Goal: Task Accomplishment & Management: Manage account settings

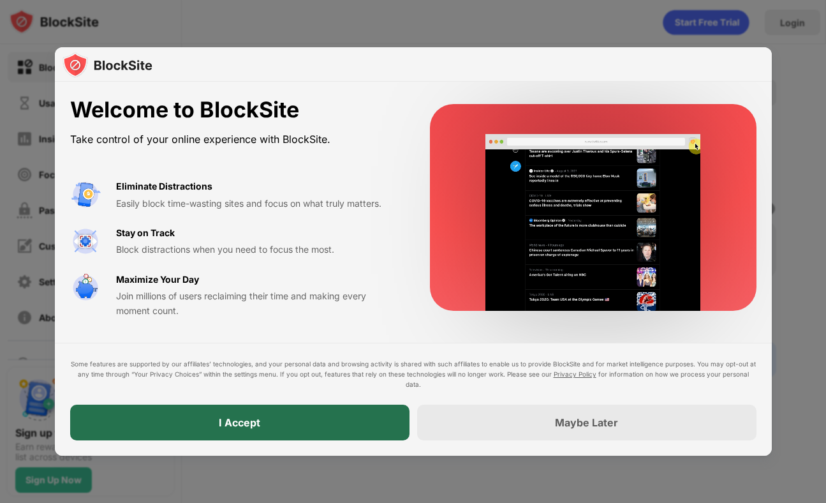
click at [274, 406] on div "I Accept" at bounding box center [240, 423] width 340 height 36
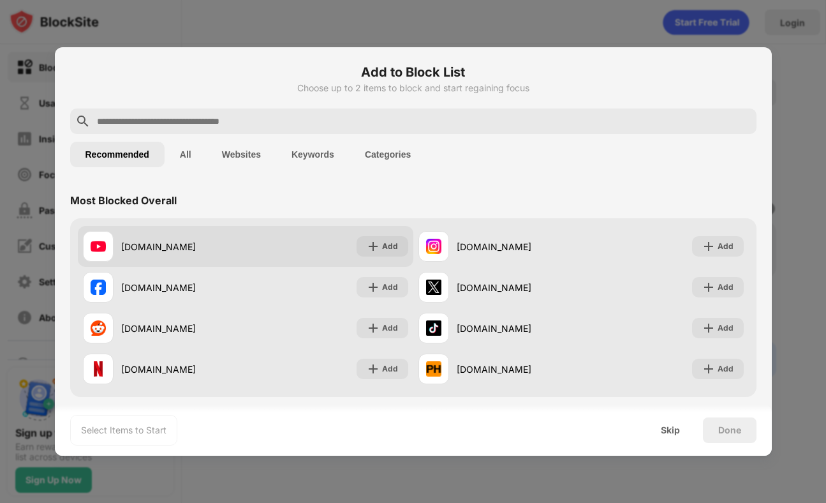
click at [393, 240] on div "Add" at bounding box center [390, 246] width 16 height 13
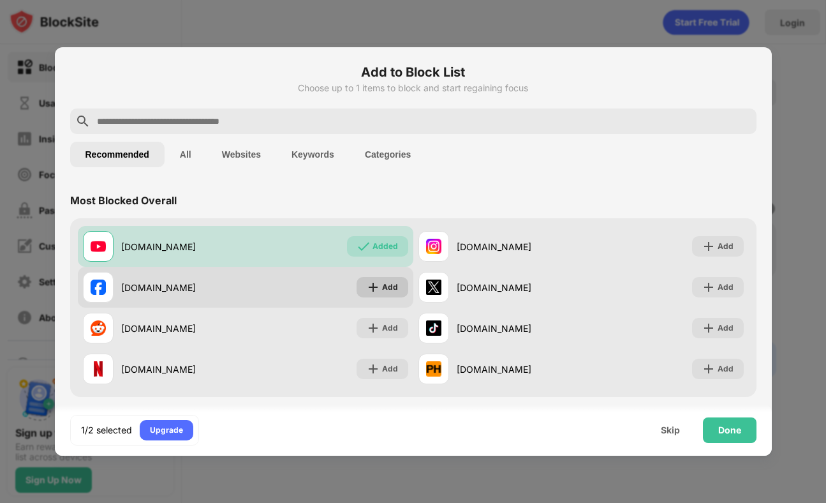
click at [389, 285] on div "Add" at bounding box center [390, 287] width 16 height 13
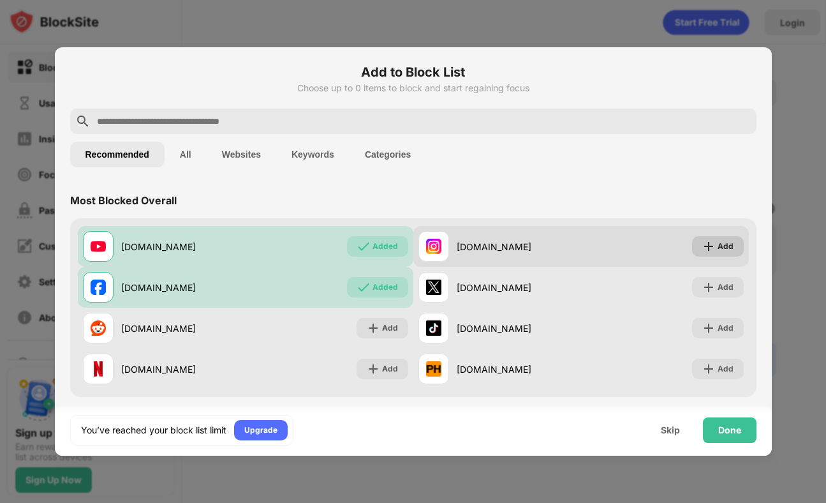
click at [721, 237] on div "Add" at bounding box center [718, 246] width 52 height 20
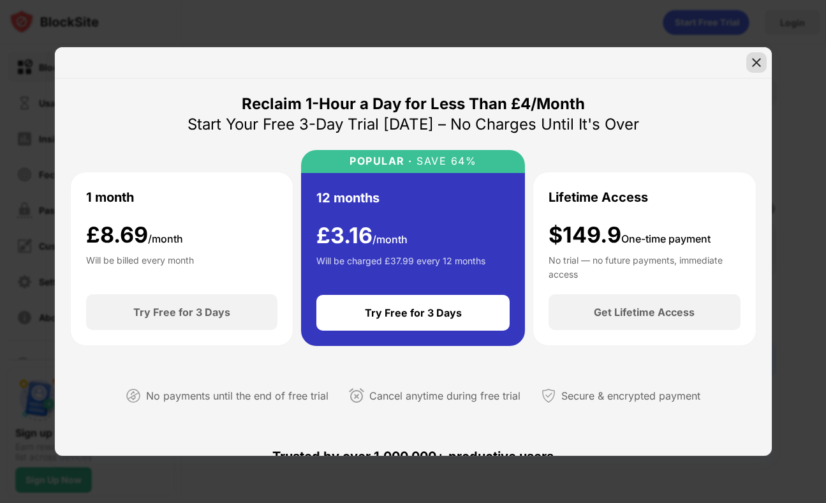
click at [761, 59] on img at bounding box center [756, 62] width 13 height 13
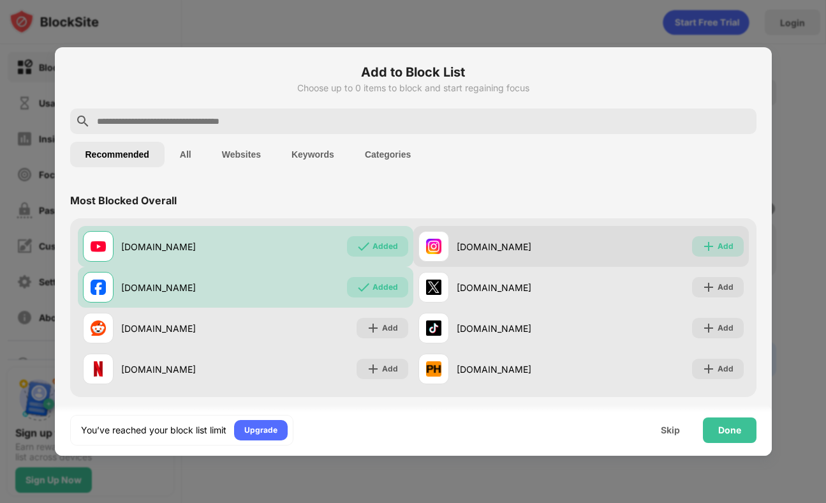
click at [717, 255] on div "Add" at bounding box center [718, 246] width 52 height 20
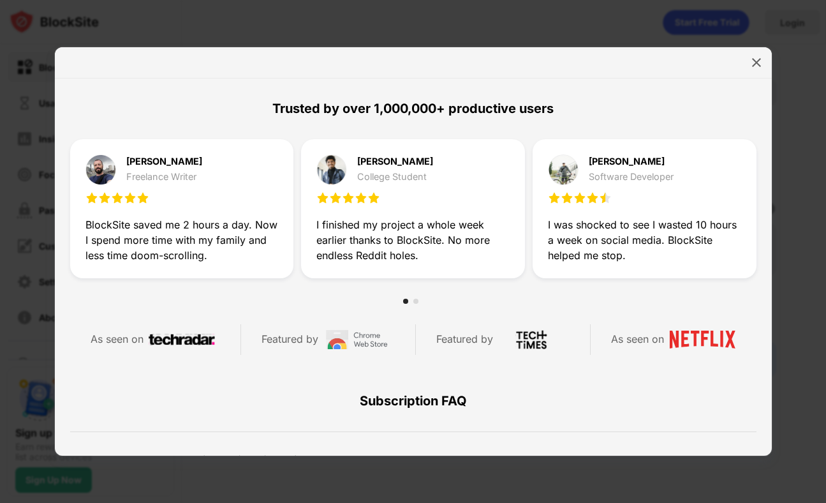
scroll to position [347, 0]
click at [754, 63] on img at bounding box center [756, 62] width 13 height 13
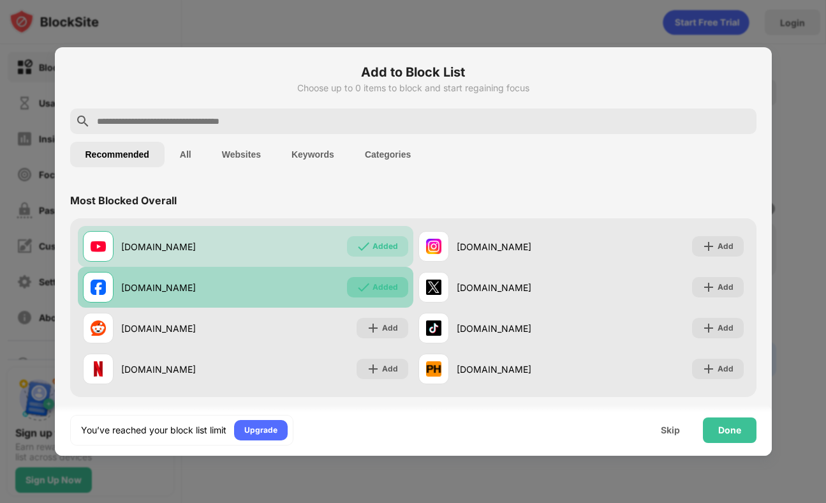
click at [389, 288] on div "Added" at bounding box center [386, 287] width 26 height 13
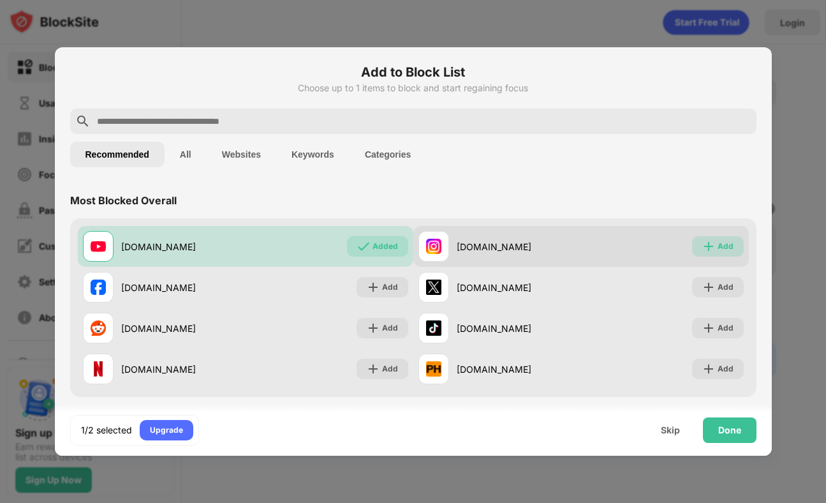
click at [712, 237] on div "Add" at bounding box center [718, 246] width 52 height 20
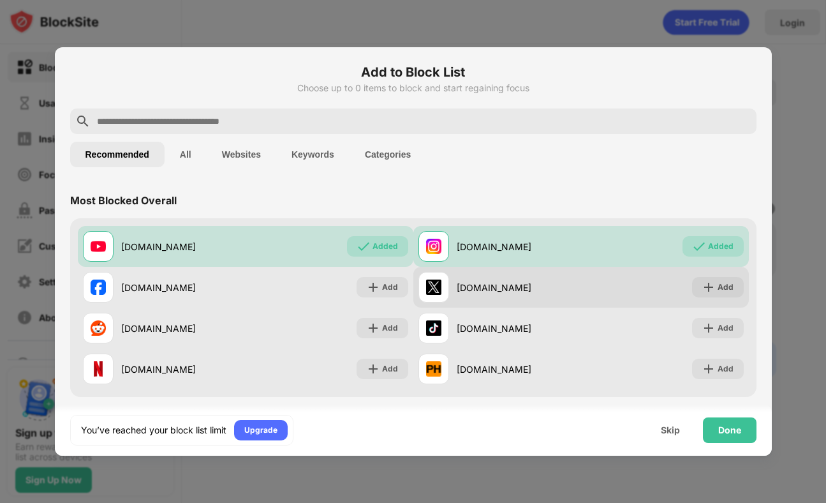
drag, startPoint x: 737, startPoint y: 420, endPoint x: 601, endPoint y: 285, distance: 192.2
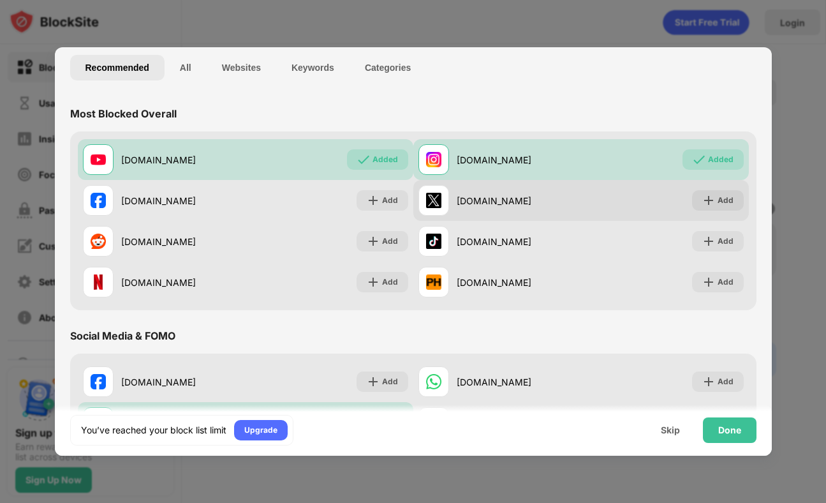
scroll to position [89, 0]
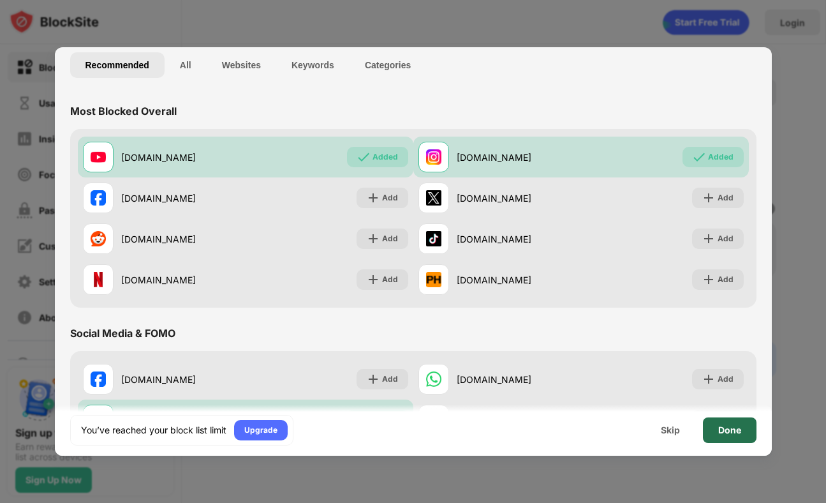
click at [720, 426] on div "Done" at bounding box center [730, 430] width 23 height 10
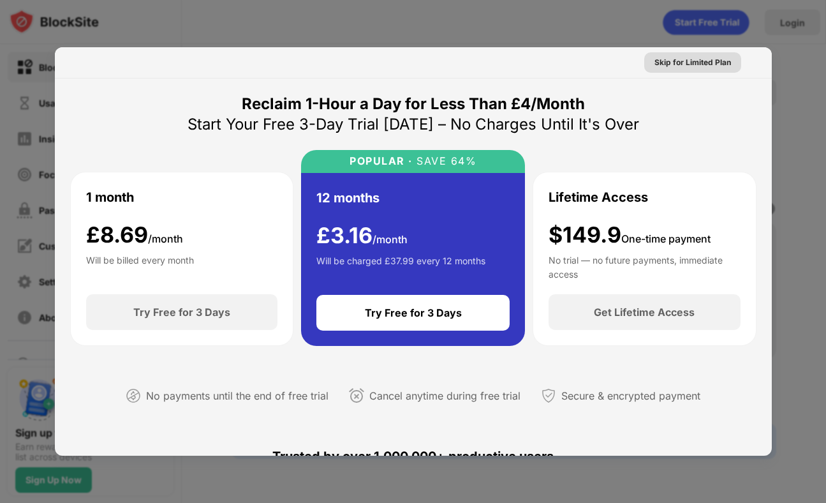
click at [722, 59] on div "Skip for Limited Plan" at bounding box center [693, 62] width 77 height 13
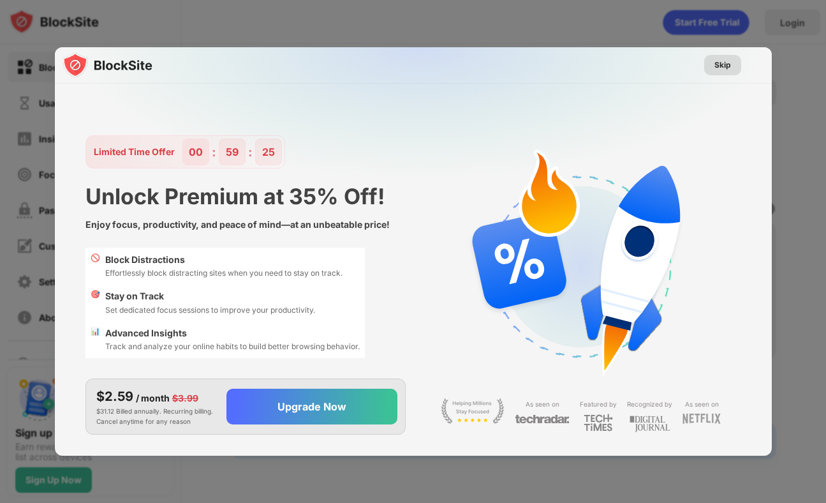
click at [725, 56] on div "Skip" at bounding box center [723, 65] width 37 height 20
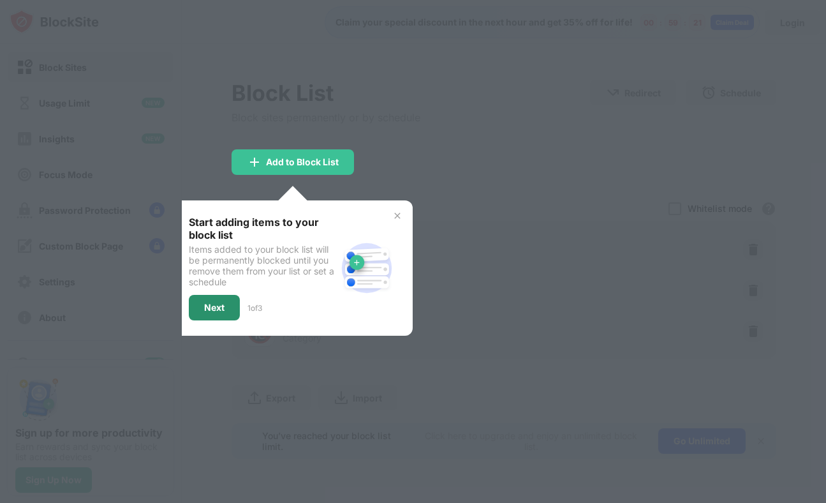
click at [197, 301] on div "Next" at bounding box center [214, 308] width 51 height 26
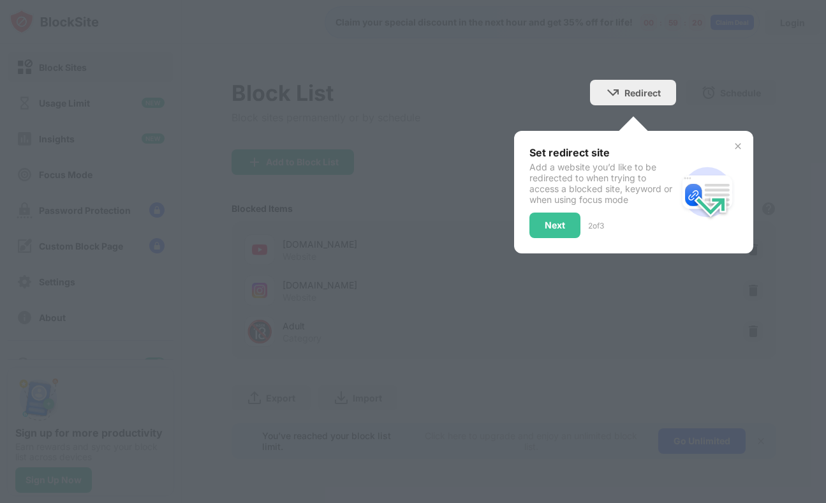
click at [558, 208] on div "Set redirect site Add a website you’d like to be redirected to when trying to a…" at bounding box center [603, 192] width 147 height 92
click at [556, 220] on div "Next" at bounding box center [555, 225] width 20 height 10
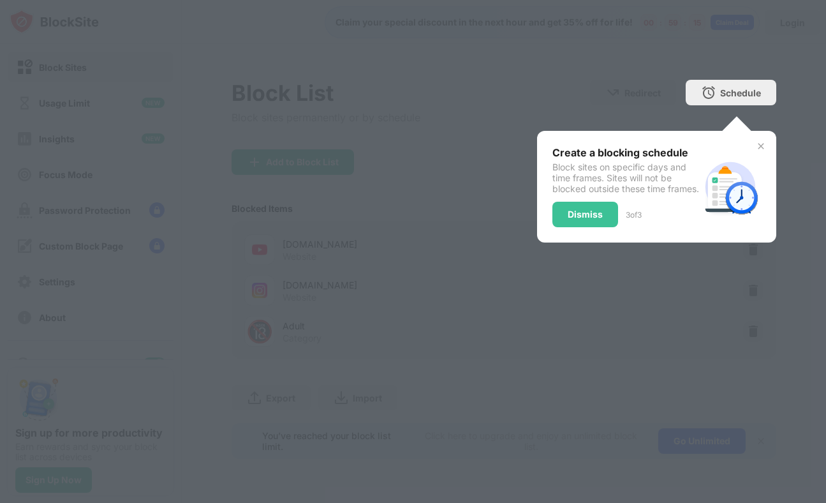
click at [761, 148] on img at bounding box center [761, 146] width 10 height 10
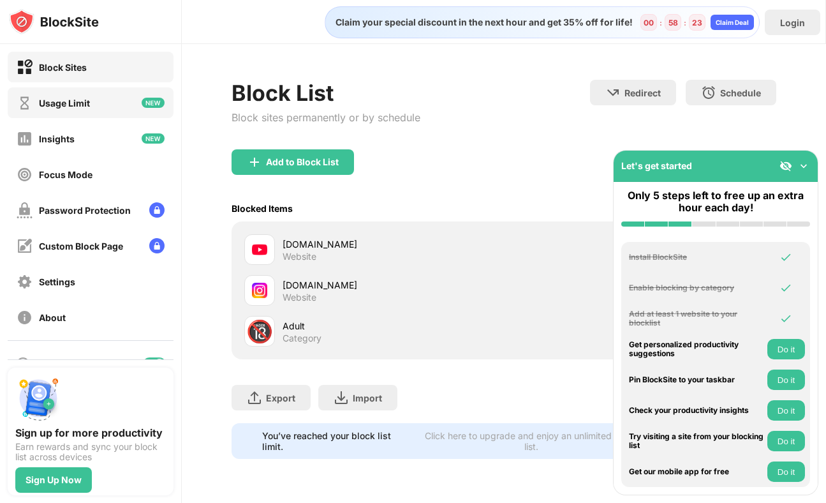
click at [88, 107] on div "Usage Limit" at bounding box center [64, 103] width 51 height 11
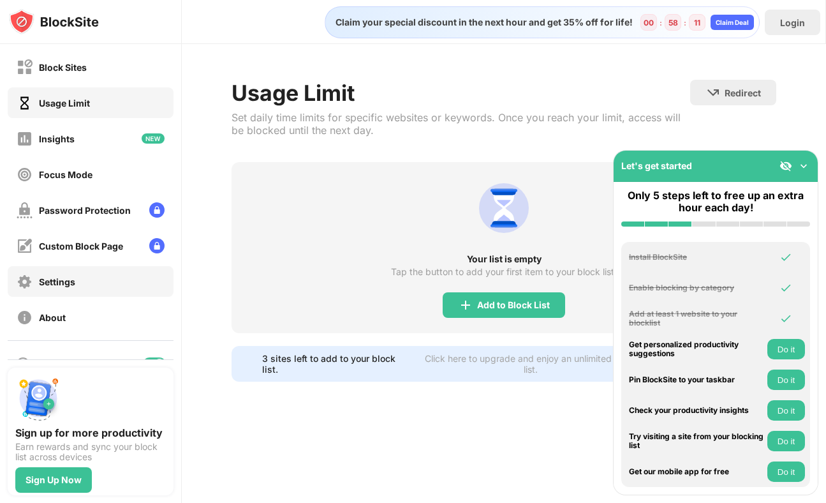
click at [133, 274] on div "Settings" at bounding box center [91, 281] width 166 height 31
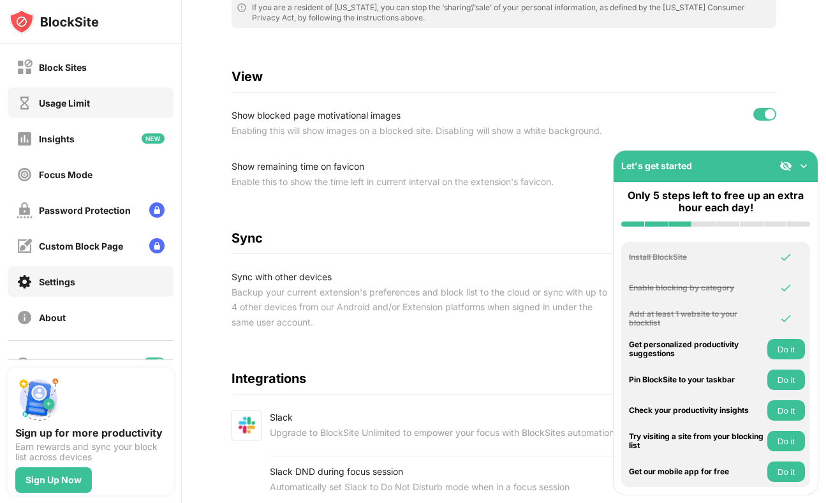
click at [75, 73] on div "Block Sites" at bounding box center [52, 67] width 70 height 16
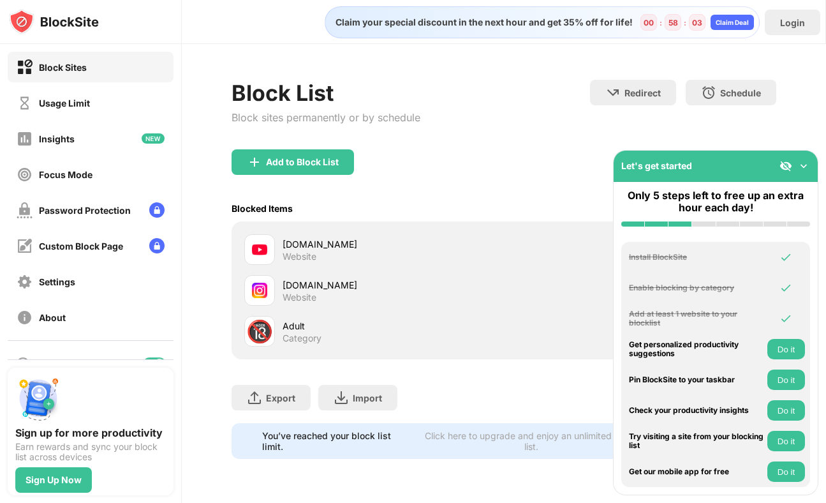
click at [802, 164] on img at bounding box center [804, 166] width 13 height 13
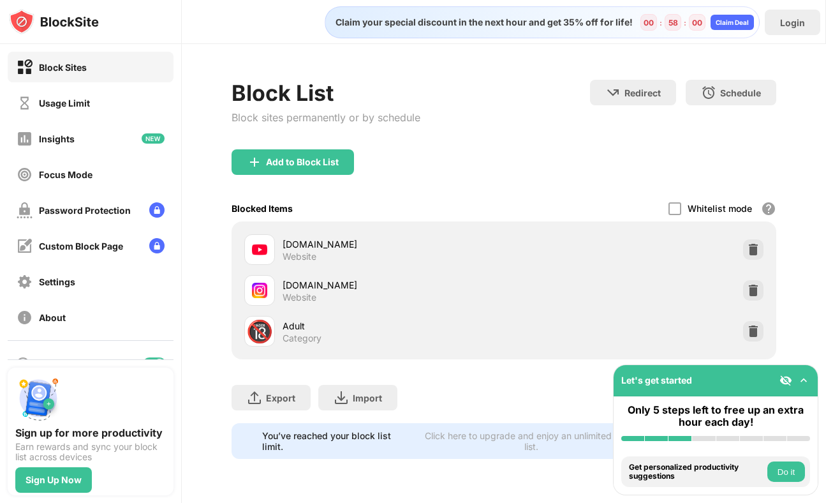
click at [689, 207] on div "Whitelist mode" at bounding box center [720, 208] width 64 height 11
click at [779, 206] on div "Block List Block sites permanently or by schedule Redirect Choose a site to be …" at bounding box center [504, 269] width 645 height 451
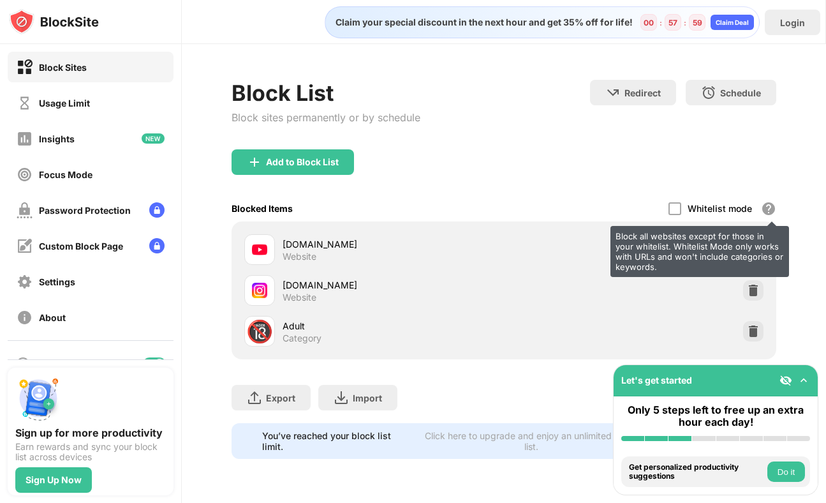
click at [771, 206] on div "Block all websites except for those in your whitelist. Whitelist Mode only work…" at bounding box center [768, 208] width 15 height 15
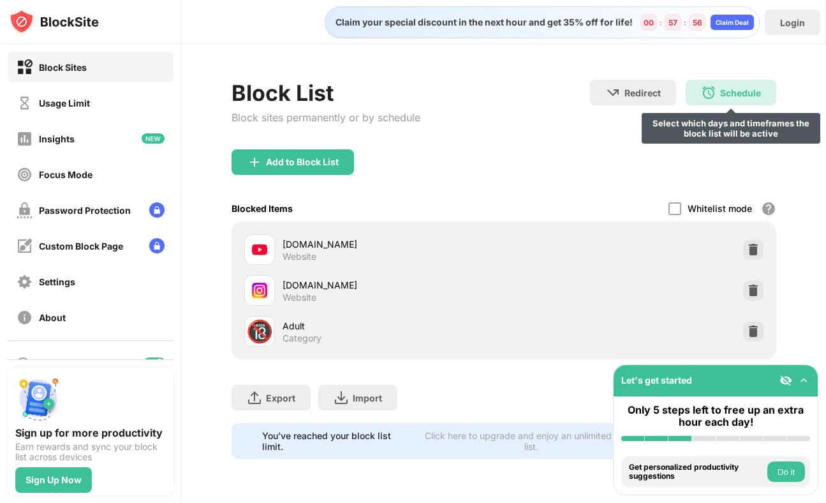
click at [736, 101] on div "Schedule Select which days and timeframes the block list will be active" at bounding box center [731, 93] width 91 height 26
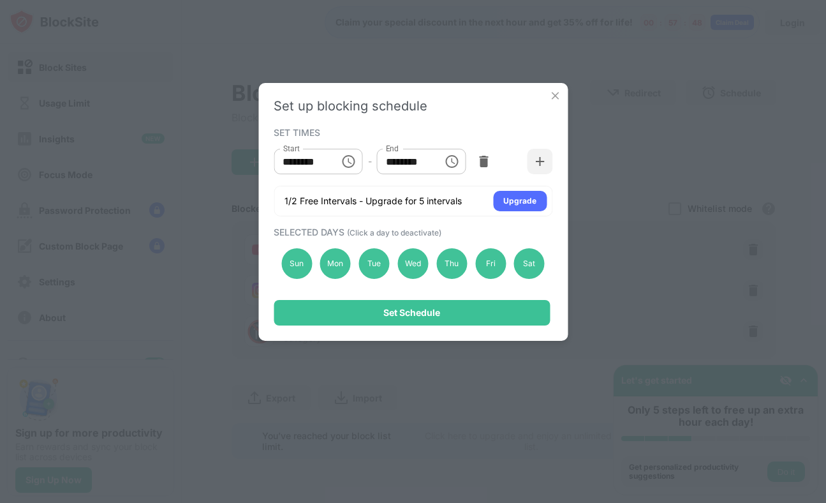
click at [553, 97] on img at bounding box center [555, 95] width 13 height 13
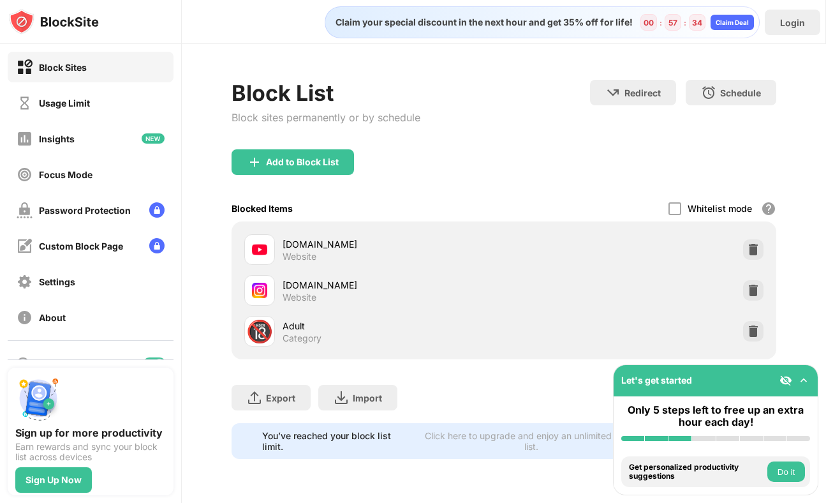
click at [304, 254] on div "Website" at bounding box center [300, 256] width 34 height 11
click at [303, 248] on div "youtube.com" at bounding box center [393, 243] width 221 height 13
click at [303, 244] on div "youtube.com" at bounding box center [393, 243] width 221 height 13
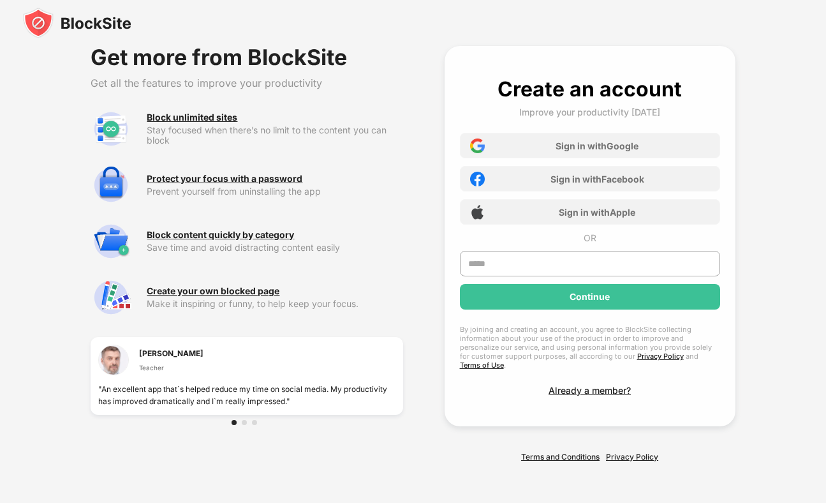
click at [130, 10] on img at bounding box center [77, 23] width 108 height 31
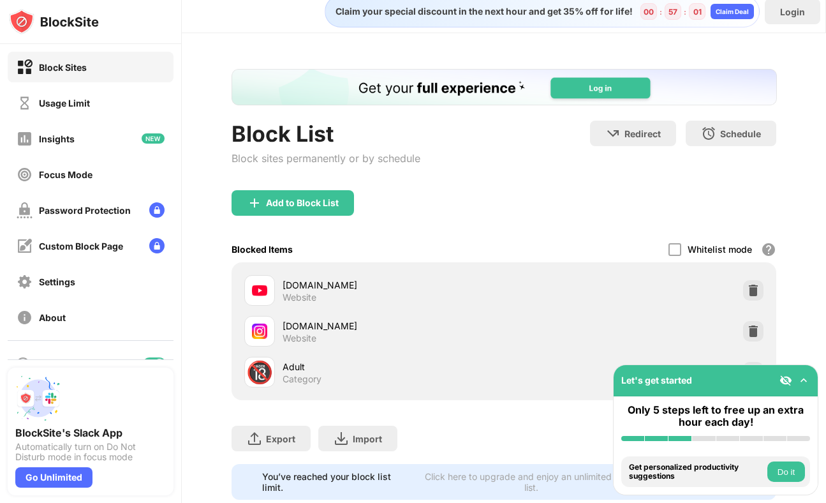
scroll to position [43, 0]
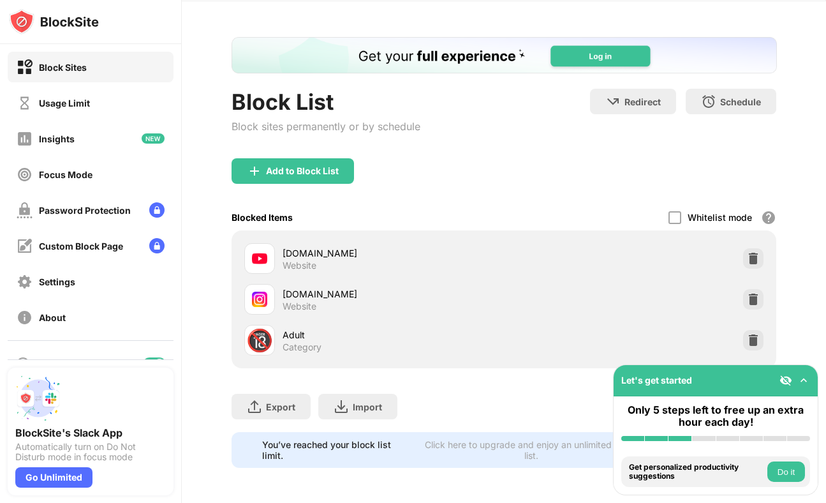
click at [336, 178] on div "Add to Block List" at bounding box center [293, 171] width 123 height 26
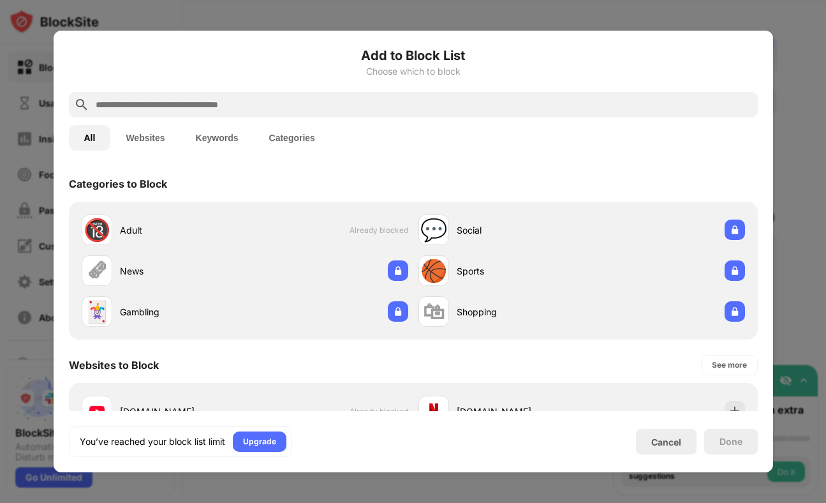
click at [214, 113] on div at bounding box center [413, 105] width 689 height 26
click at [207, 105] on input "text" at bounding box center [423, 104] width 659 height 15
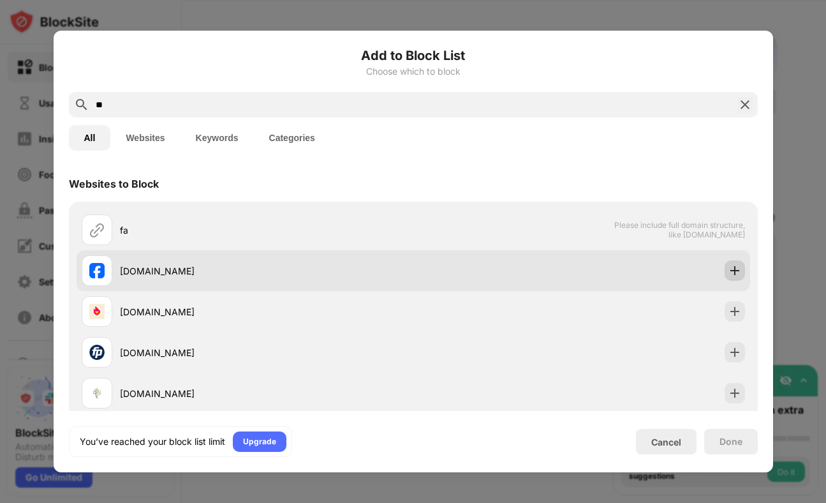
type input "**"
click at [733, 267] on img at bounding box center [735, 270] width 13 height 13
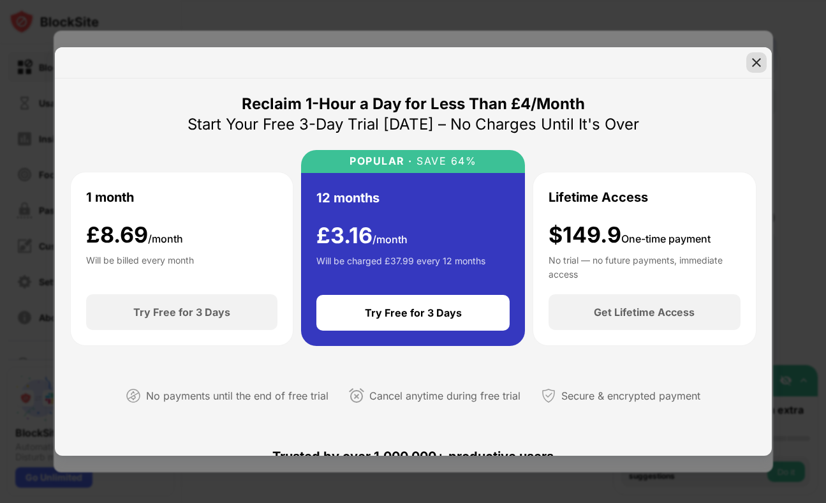
click at [756, 53] on div at bounding box center [757, 62] width 20 height 20
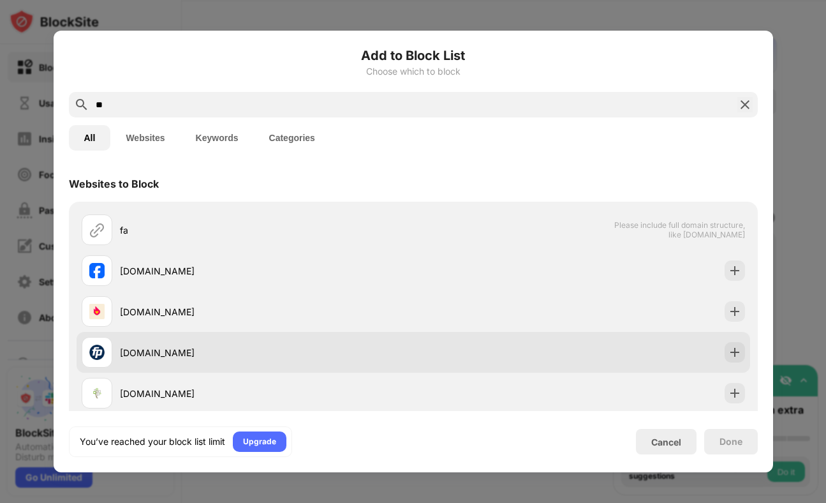
scroll to position [22, 0]
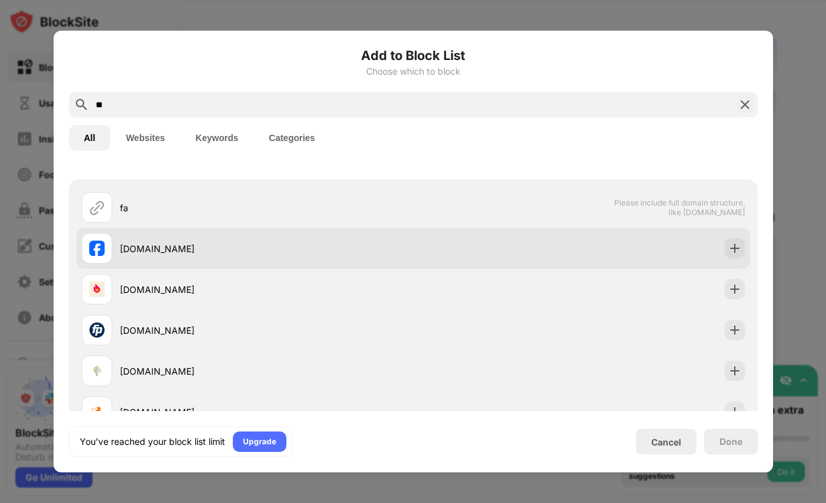
click at [649, 246] on div "facebook.com" at bounding box center [414, 248] width 674 height 41
click at [709, 245] on div "facebook.com" at bounding box center [414, 248] width 674 height 41
click at [725, 244] on div at bounding box center [735, 248] width 20 height 20
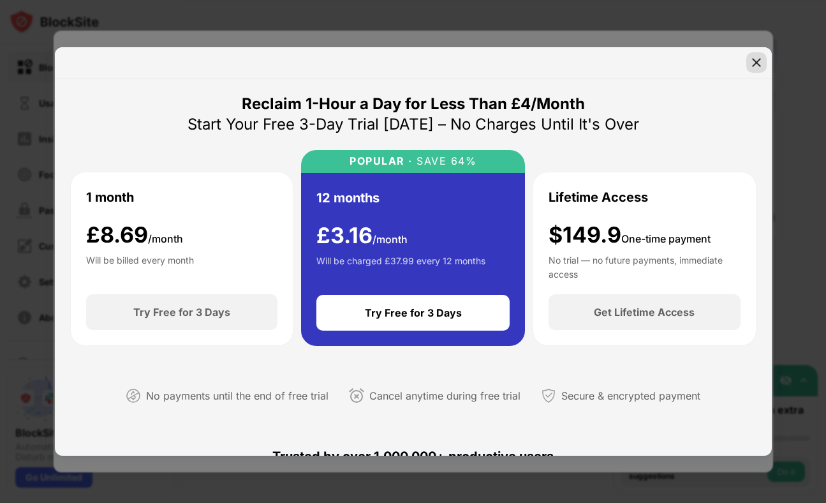
click at [752, 66] on img at bounding box center [756, 62] width 13 height 13
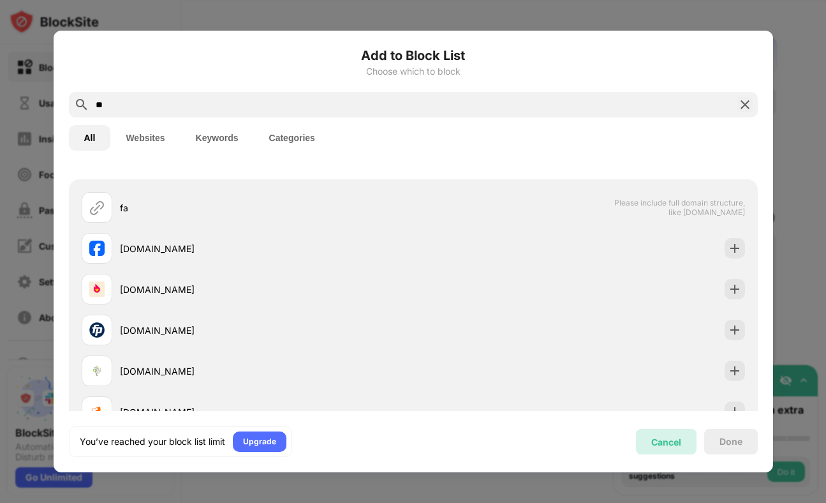
click at [681, 432] on div "Cancel" at bounding box center [666, 442] width 61 height 26
